Goal: Transaction & Acquisition: Purchase product/service

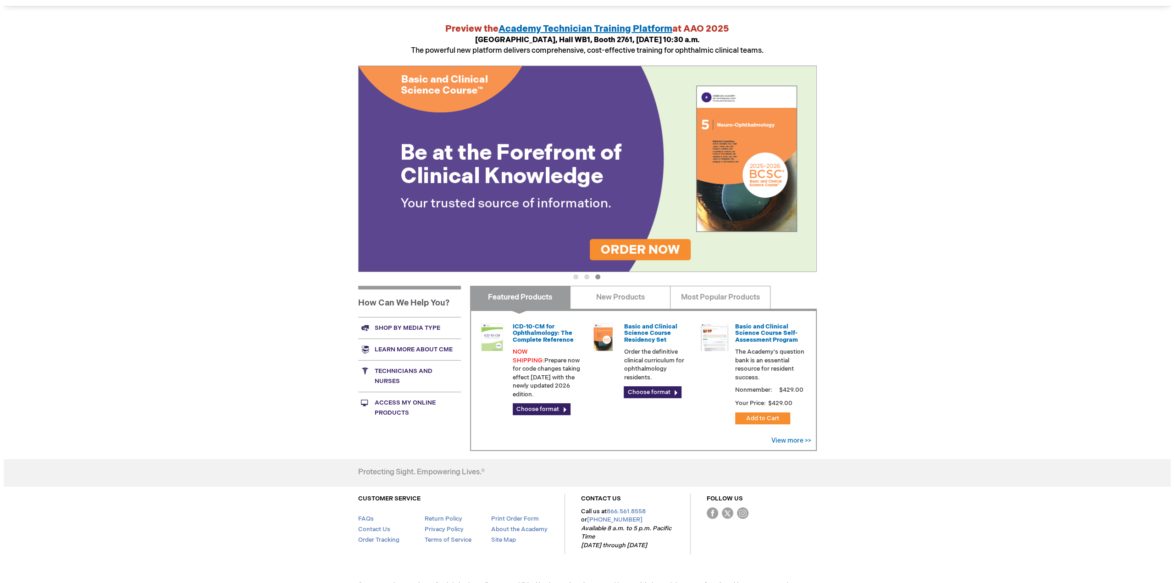
scroll to position [105, 0]
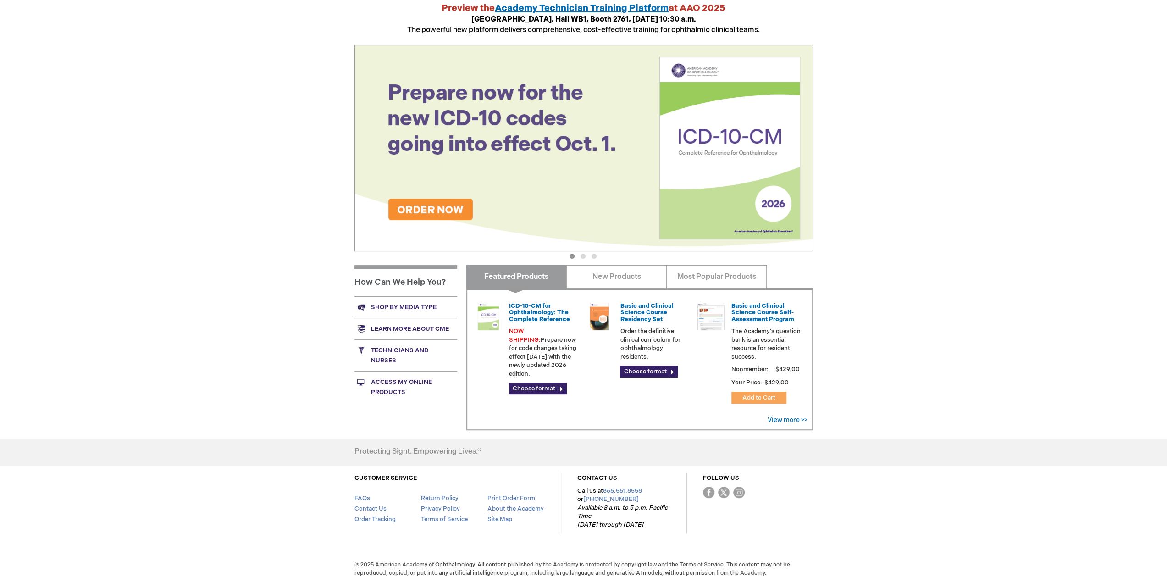
click at [760, 396] on span "Add to Cart" at bounding box center [758, 397] width 33 height 7
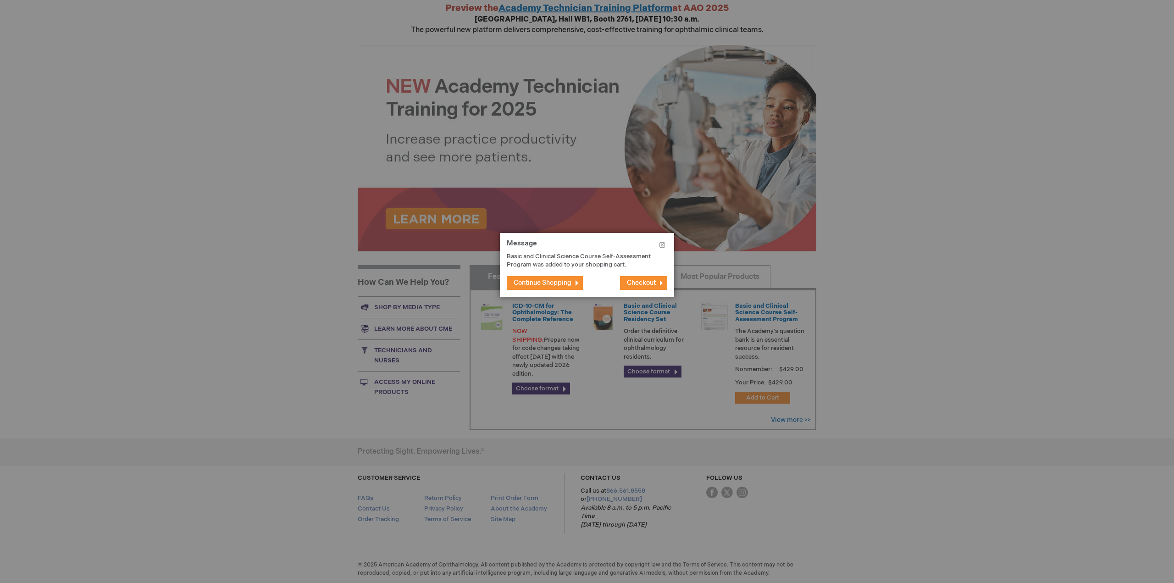
click at [652, 282] on span "Checkout" at bounding box center [641, 283] width 29 height 8
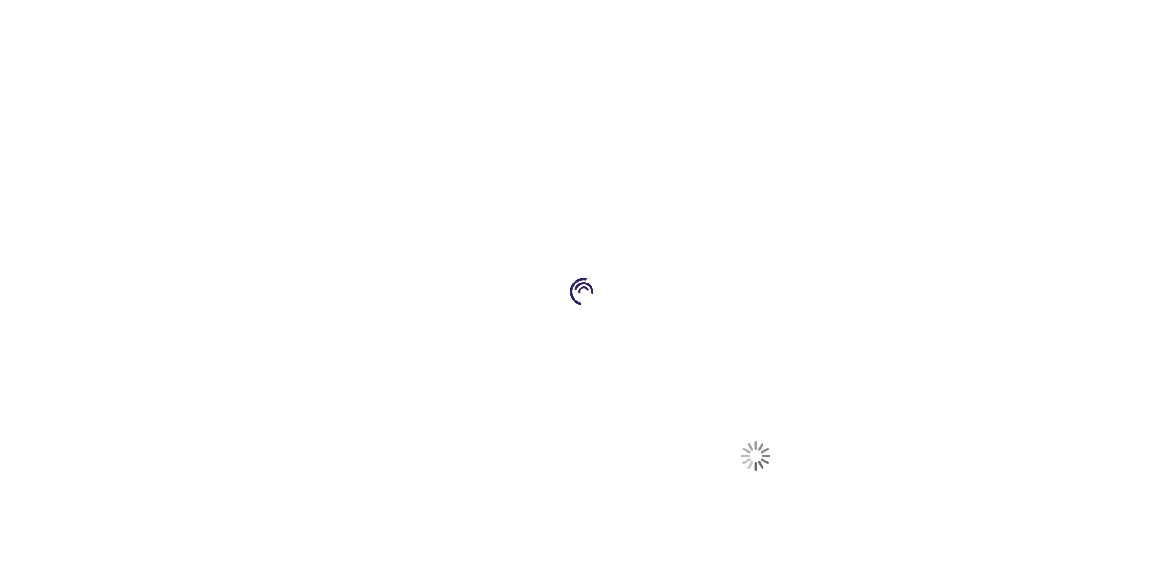
select select "KW"
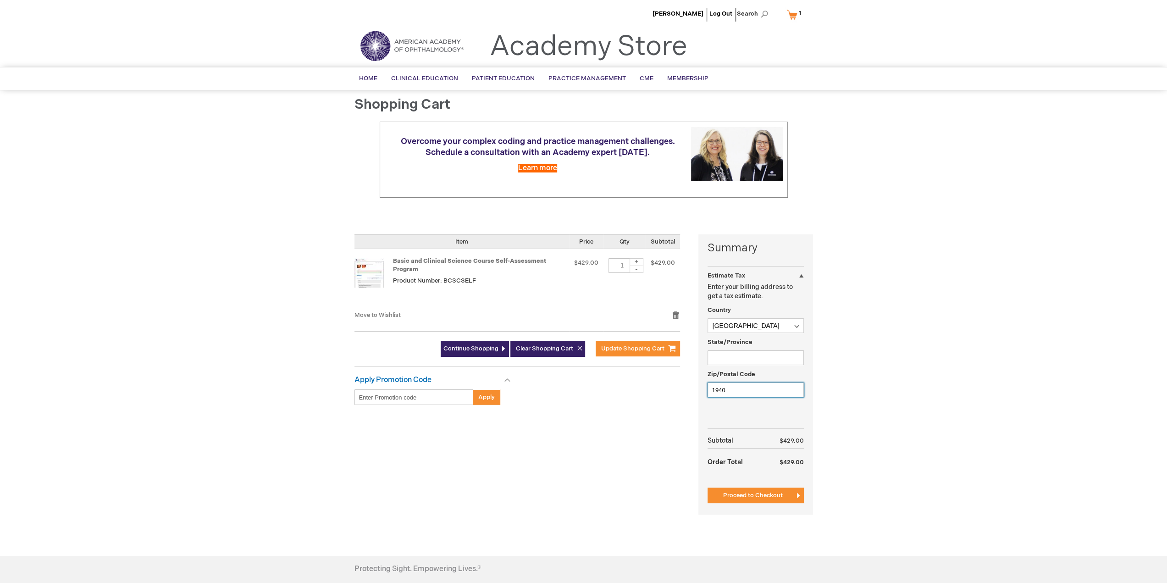
drag, startPoint x: 694, startPoint y: 386, endPoint x: 667, endPoint y: 384, distance: 26.6
click at [667, 384] on div "Summary Estimate Tax Estimate Tax Enter your billing address to get a tax estim…" at bounding box center [583, 380] width 458 height 292
type input "00000"
click at [760, 490] on button "Proceed to Checkout" at bounding box center [755, 495] width 96 height 16
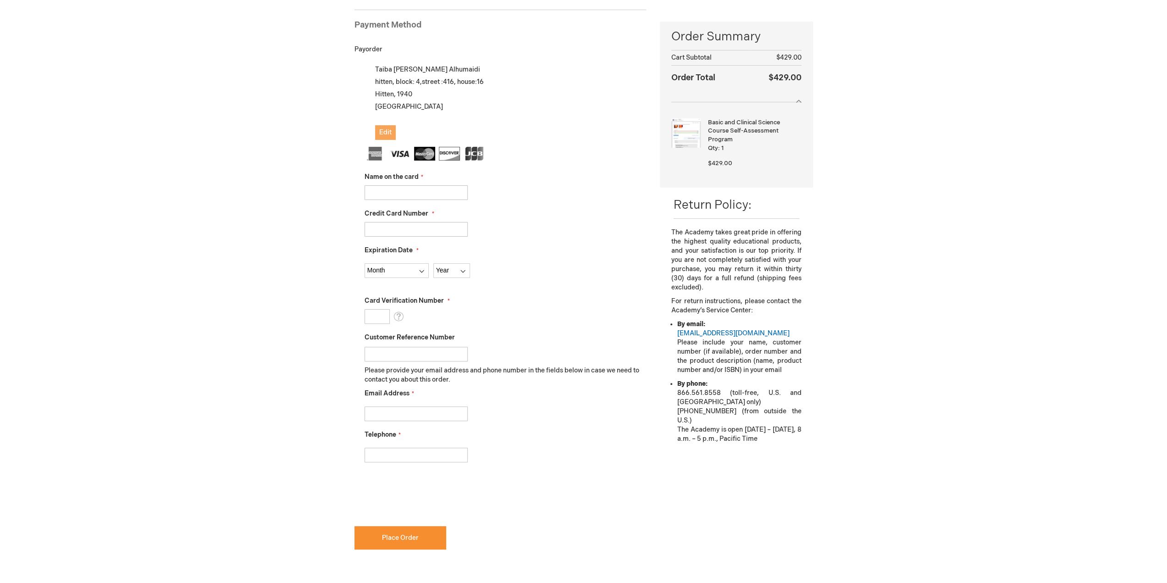
click at [380, 130] on span "Edit" at bounding box center [385, 132] width 12 height 8
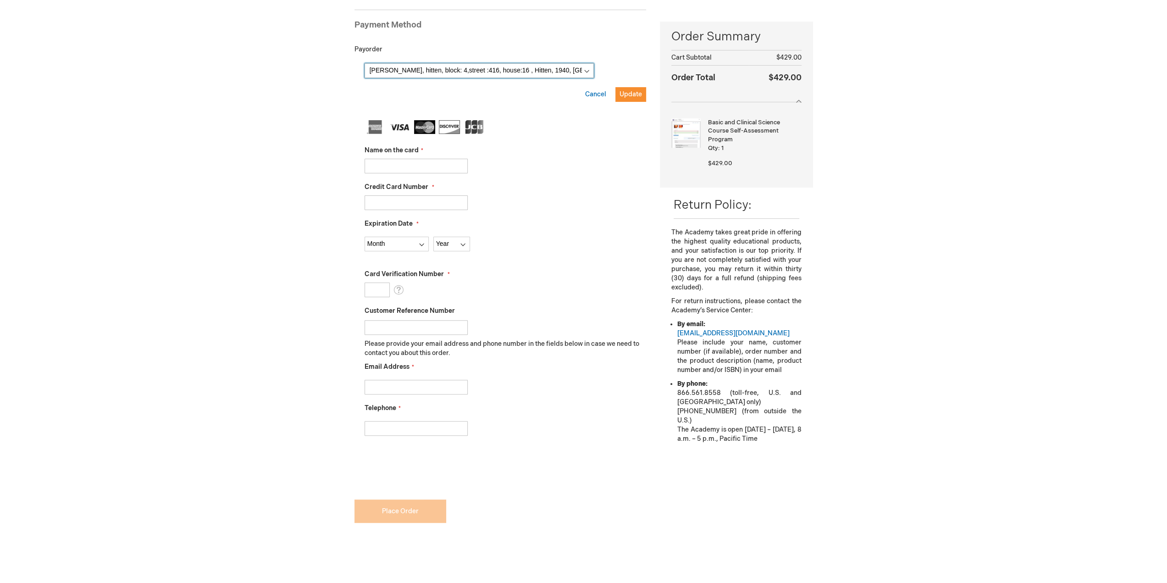
click at [556, 67] on select "Taiba Alhumaidi, hitten, block: 4,street :416, house:16 , Hitten, 1940, Kuwait …" at bounding box center [478, 70] width 229 height 15
click at [555, 68] on select "Taiba Alhumaidi, hitten, block: 4,street :416, house:16 , Hitten, 1940, Kuwait …" at bounding box center [478, 70] width 229 height 15
click at [551, 70] on select "Taiba Alhumaidi, hitten, block: 4,street :416, house:16 , Hitten, 1940, Kuwait …" at bounding box center [478, 70] width 229 height 15
click at [364, 63] on select "Taiba Alhumaidi, hitten, block: 4,street :416, house:16 , Hitten, 1940, Kuwait …" at bounding box center [478, 70] width 229 height 15
click at [557, 67] on select "Taiba Alhumaidi, hitten, block: 4,street :416, house:16 , Hitten, 1940, Kuwait …" at bounding box center [478, 70] width 229 height 15
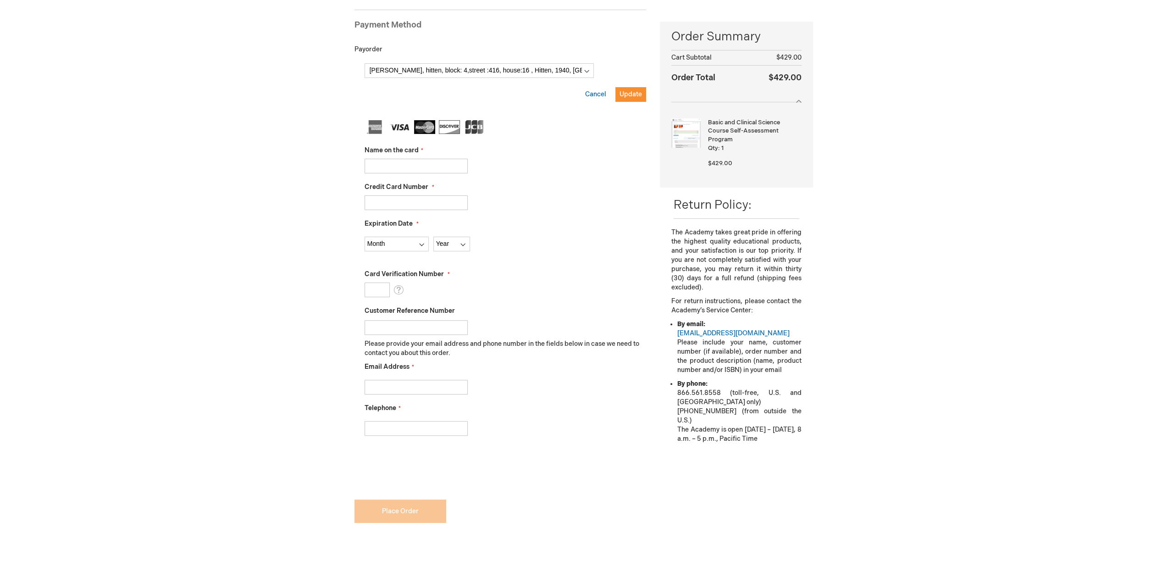
click at [534, 142] on fieldset "Name on the card Credit Card Number Expiration Date Month Year" at bounding box center [505, 282] width 282 height 325
click at [404, 161] on input "Name on the card" at bounding box center [415, 166] width 103 height 15
type input "Mudhaf Adobayah"
type input "4221136000150984"
select select "6"
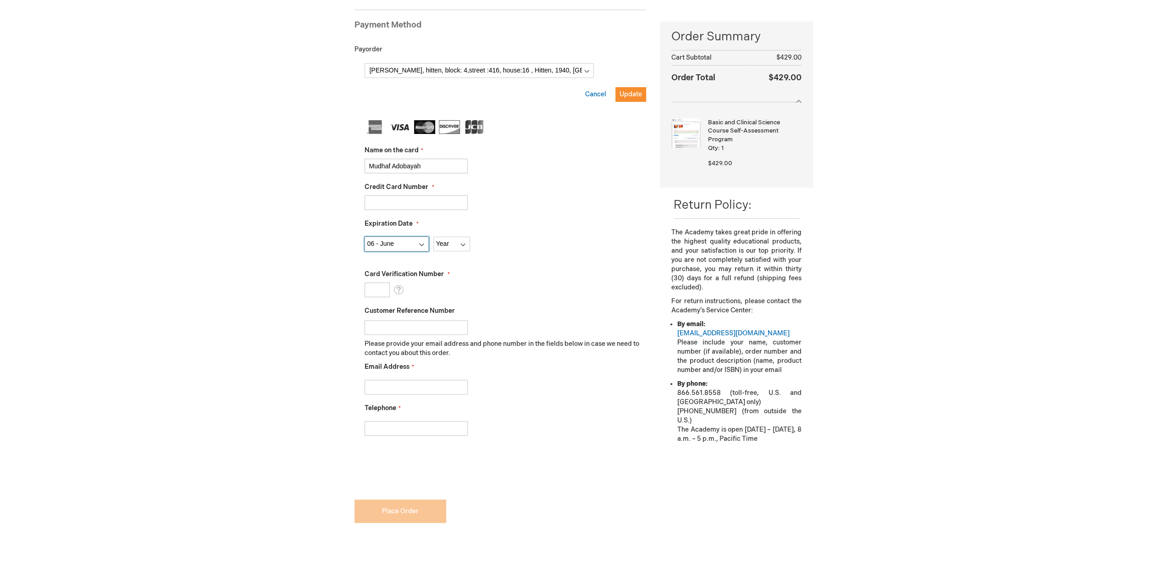
select select "2031"
click at [377, 291] on input "Card Verification Number" at bounding box center [376, 289] width 25 height 15
type input "348"
click at [394, 387] on input "Email Address" at bounding box center [415, 387] width 103 height 15
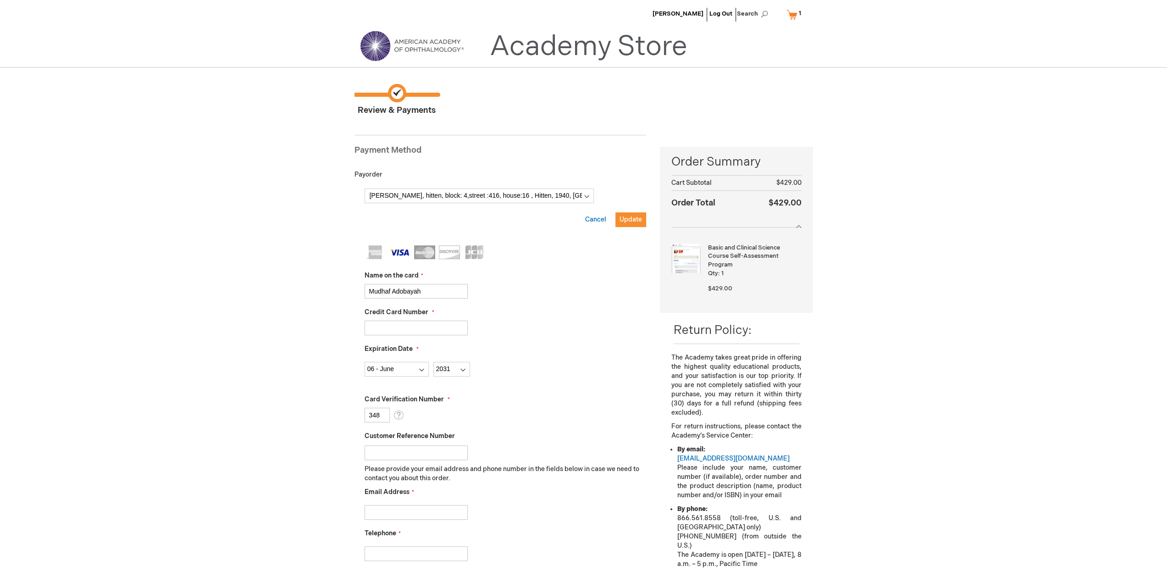
scroll to position [138, 0]
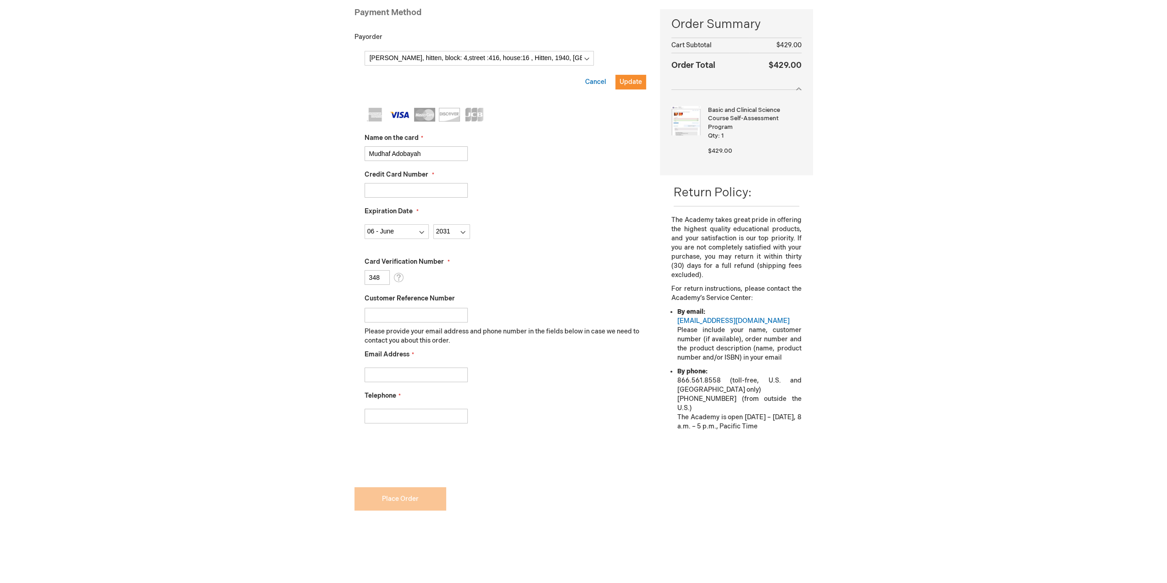
type input "t"
type input "htaiba94@gmail.com"
type input "90996161"
checkbox input "true"
click at [423, 504] on form "Payment Information Payment Method Payorder My billing and shipping address are…" at bounding box center [500, 263] width 292 height 550
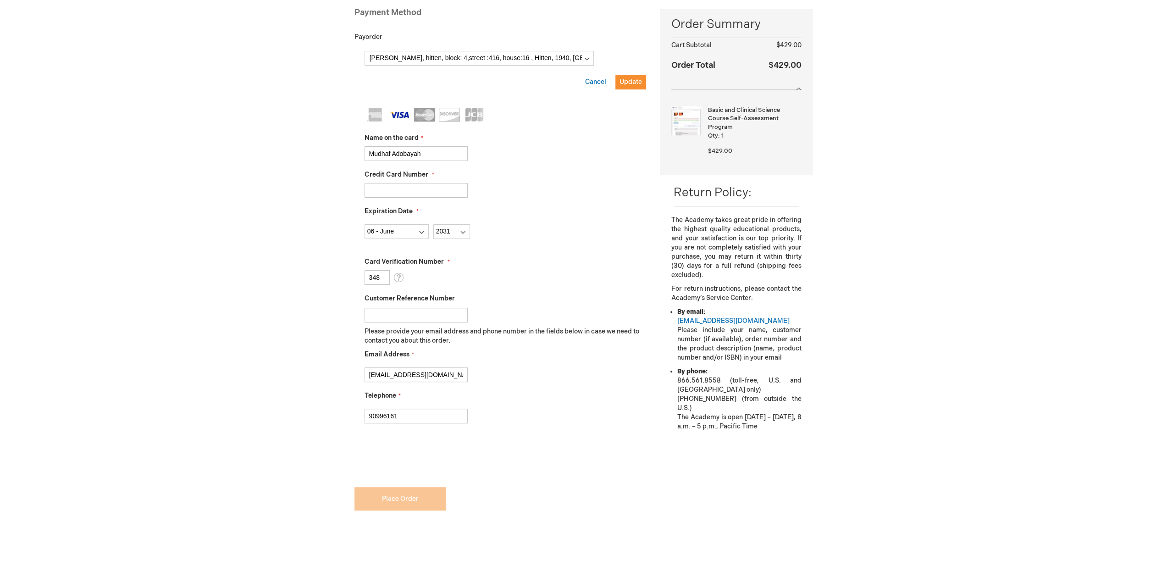
scroll to position [46, 0]
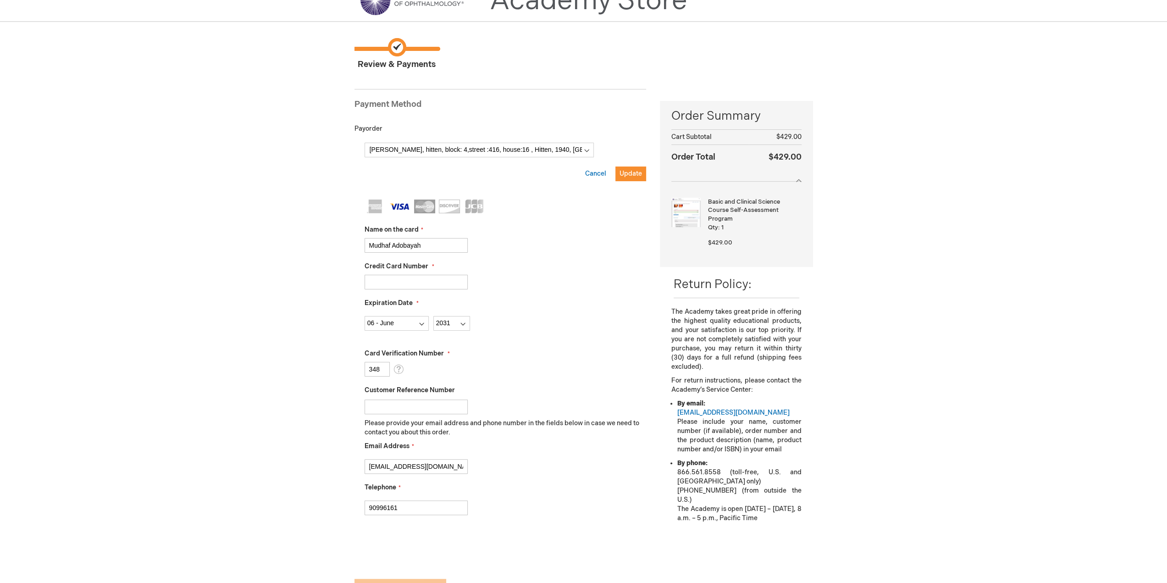
click at [432, 282] on input "4221136000150984" at bounding box center [415, 282] width 103 height 15
click at [555, 263] on div "Credit Card Number 4221136000150984" at bounding box center [505, 276] width 282 height 28
click at [463, 283] on input "4221136000150984" at bounding box center [415, 282] width 103 height 15
type input "4221136000150984"
click at [441, 243] on input "Mudhaf Adobayah" at bounding box center [415, 245] width 103 height 15
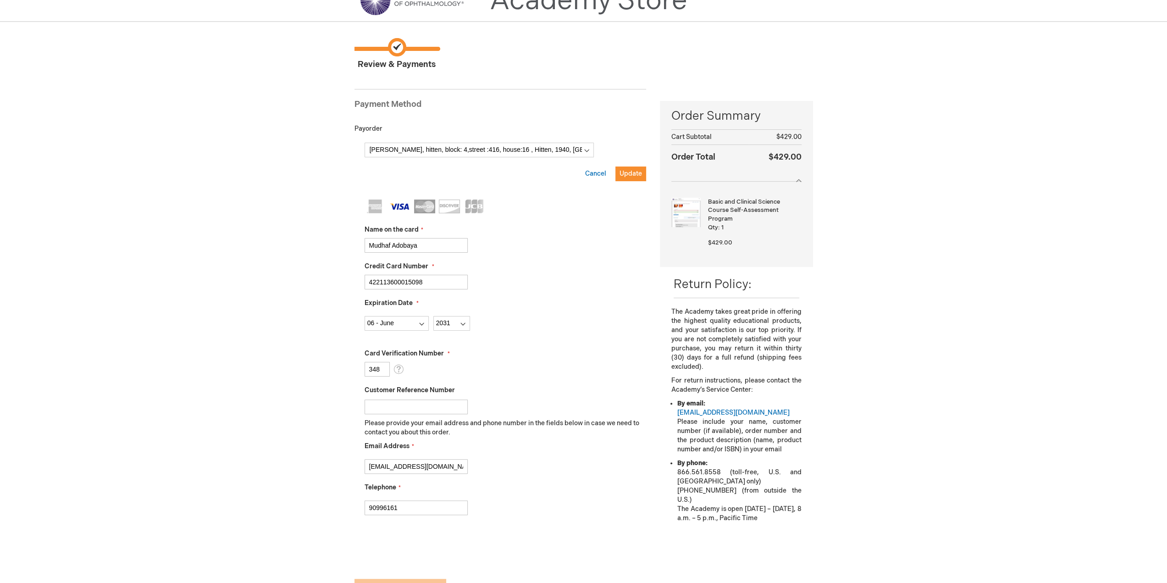
type input "Mudhaf Adobayah"
click at [392, 324] on select "Month 01 - January 02 - February 03 - March 04 - April 05 - May 06 - June 07 - …" at bounding box center [396, 323] width 64 height 15
click at [364, 316] on select "Month 01 - January 02 - February 03 - March 04 - April 05 - May 06 - June 07 - …" at bounding box center [396, 323] width 64 height 15
click at [449, 327] on select "Year 2025 2026 2027 2028 2029 2030 2031 2032 2033 2034 2035" at bounding box center [451, 323] width 37 height 15
click at [433, 316] on select "Year 2025 2026 2027 2028 2029 2030 2031 2032 2033 2034 2035" at bounding box center [451, 323] width 37 height 15
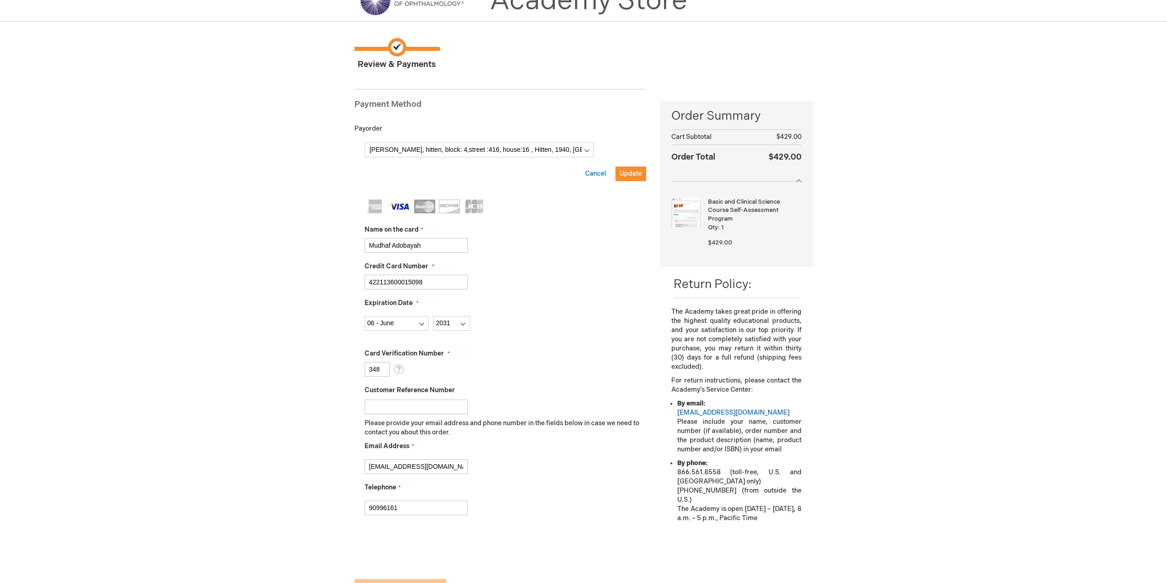
click at [530, 359] on div "Card Verification Number 348 What is this?" at bounding box center [505, 363] width 282 height 28
click at [629, 172] on span "Update" at bounding box center [630, 174] width 22 height 8
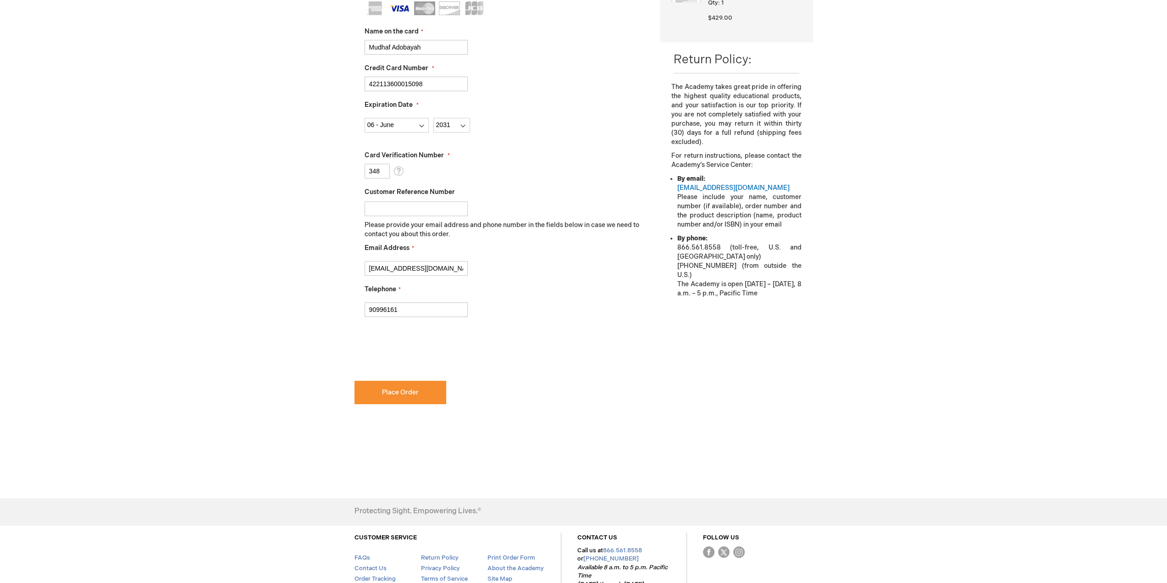
scroll to position [275, 0]
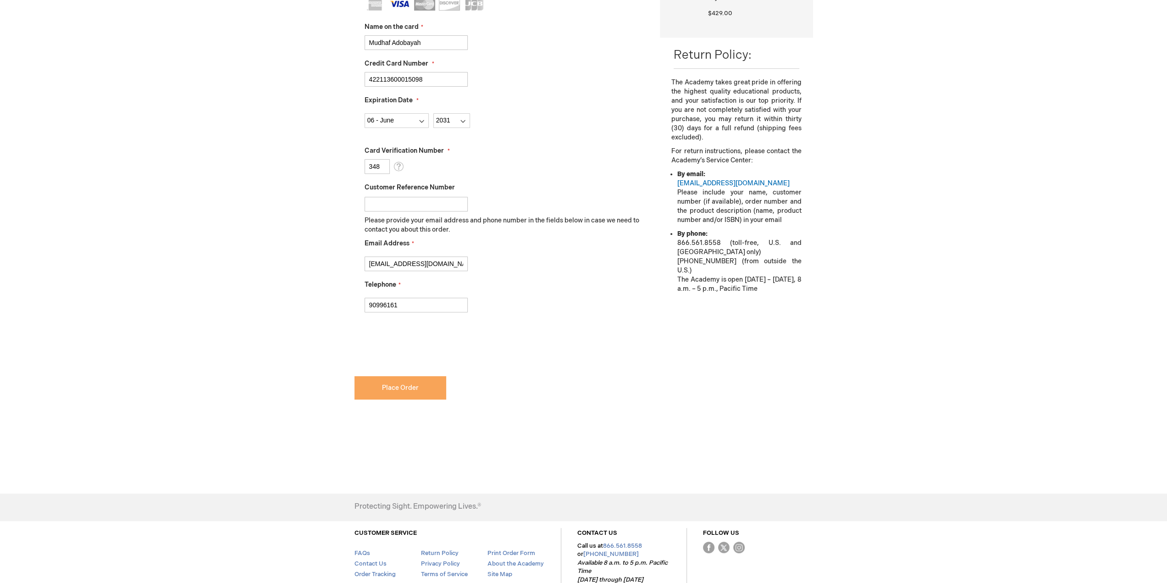
click at [406, 386] on span "Place Order" at bounding box center [400, 388] width 37 height 8
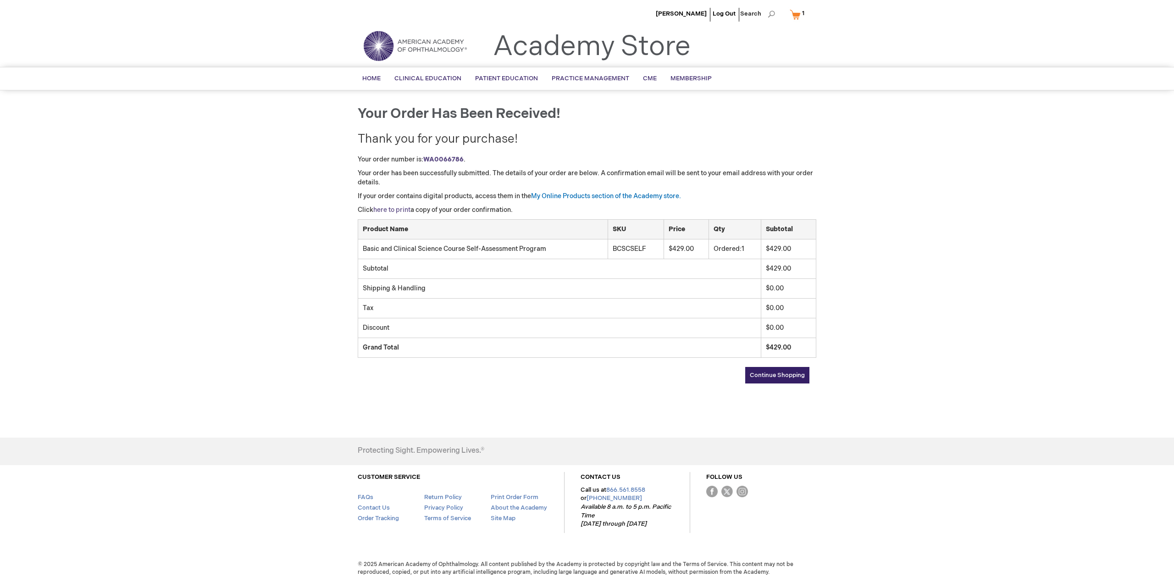
click at [397, 208] on link "here to print" at bounding box center [391, 210] width 37 height 8
click at [614, 193] on link "My Online Products section of the Academy store." at bounding box center [606, 196] width 150 height 8
